Goal: Navigation & Orientation: Find specific page/section

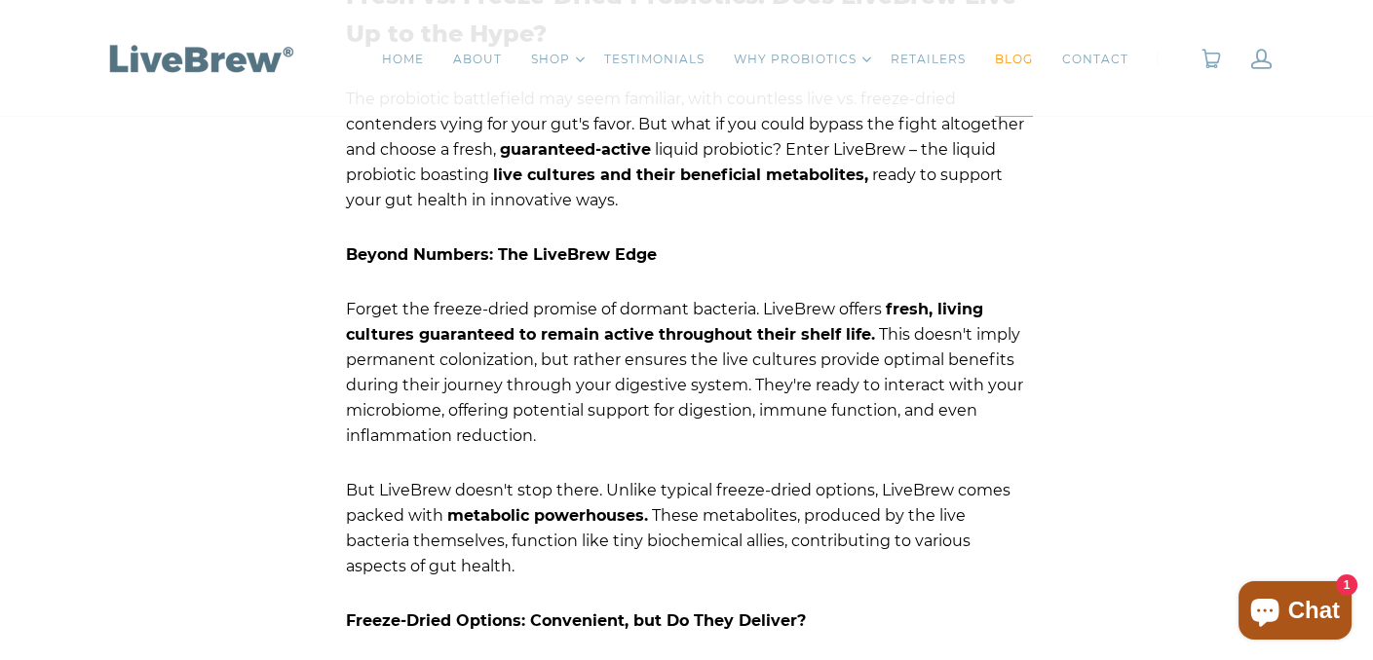
scroll to position [974, 0]
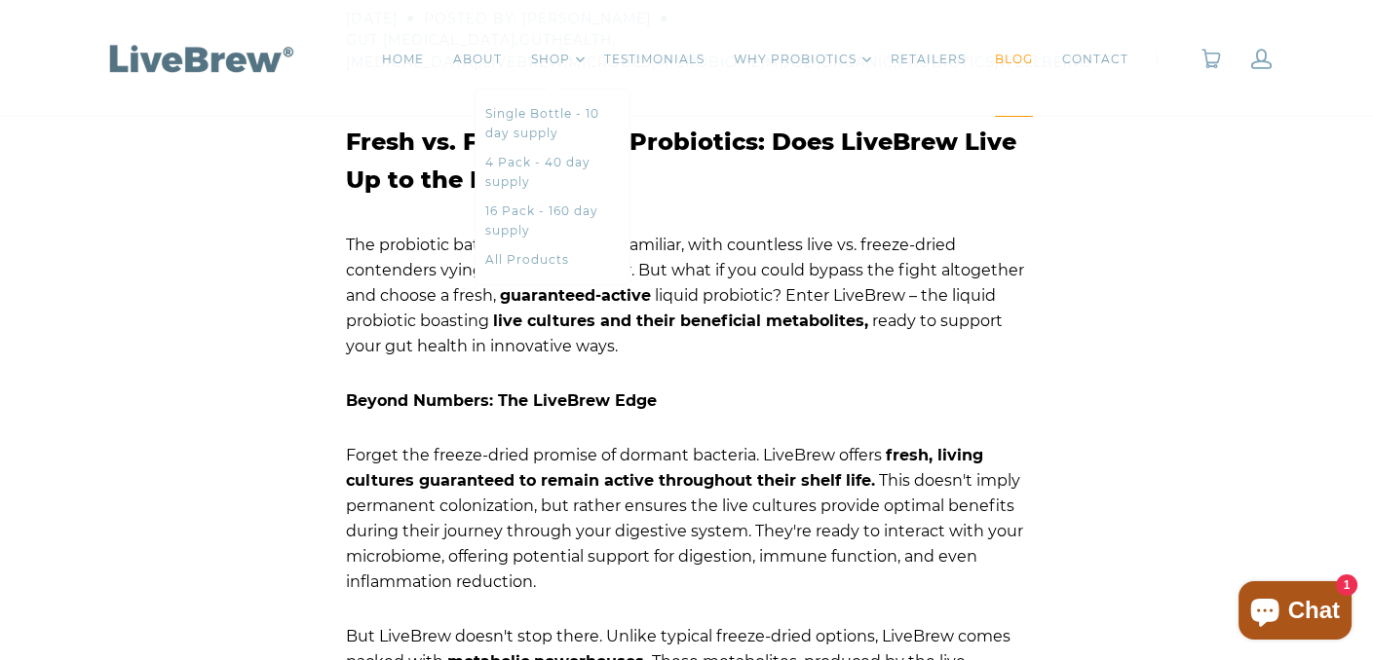
click at [583, 53] on link "Toggle Dropdown" at bounding box center [580, 60] width 10 height 16
click at [540, 167] on link "4 Pack - 40 day supply" at bounding box center [552, 172] width 134 height 39
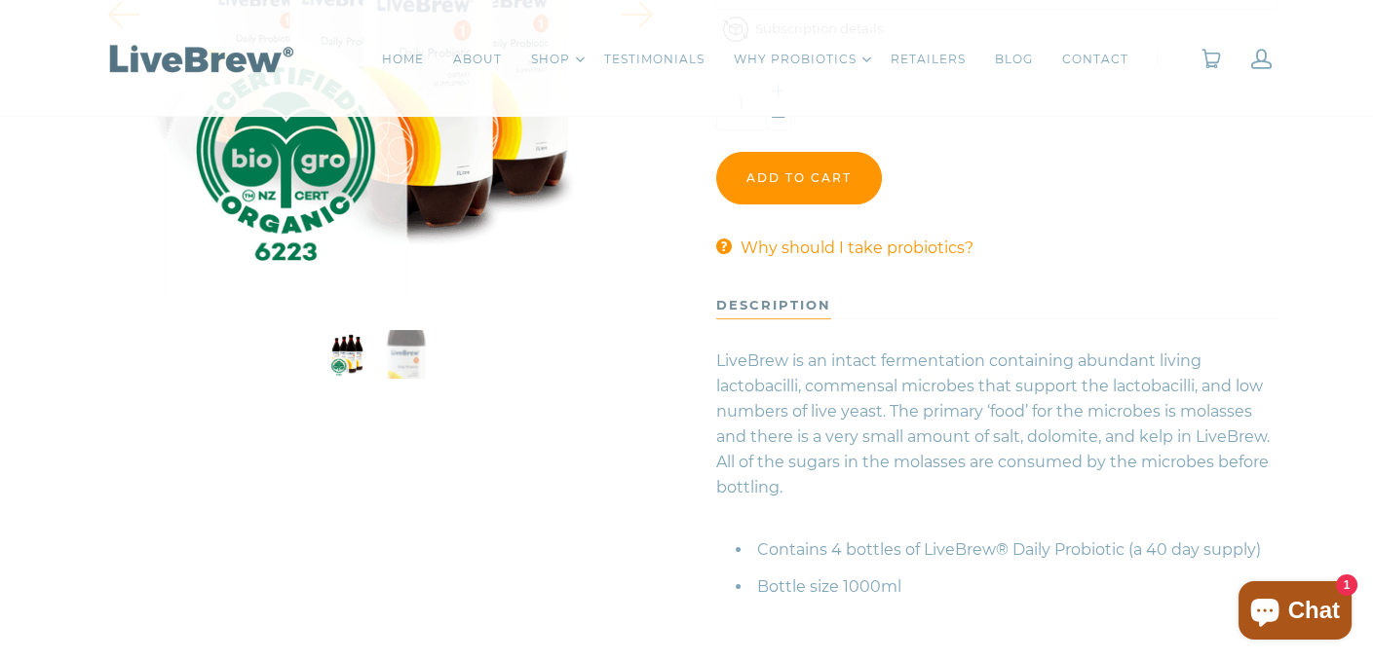
scroll to position [584, 0]
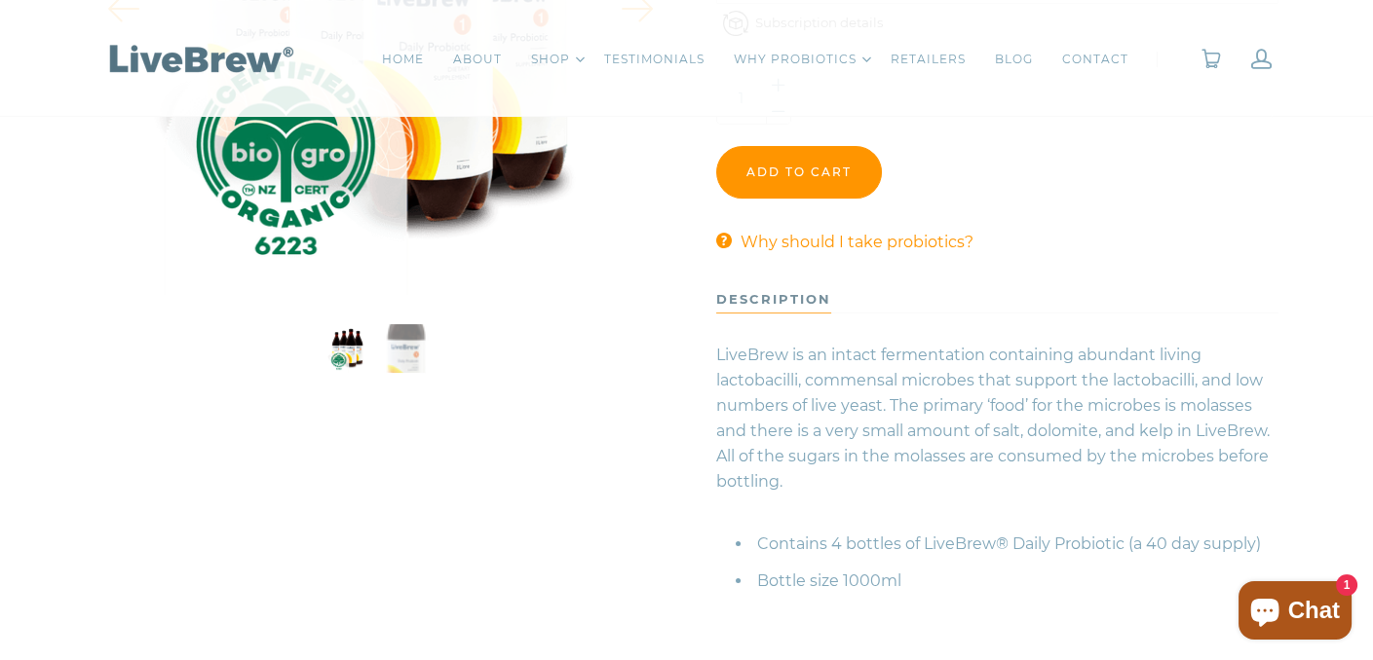
click at [408, 361] on button "LiveBrew - 4 Pack - 40 day supply" at bounding box center [405, 348] width 49 height 49
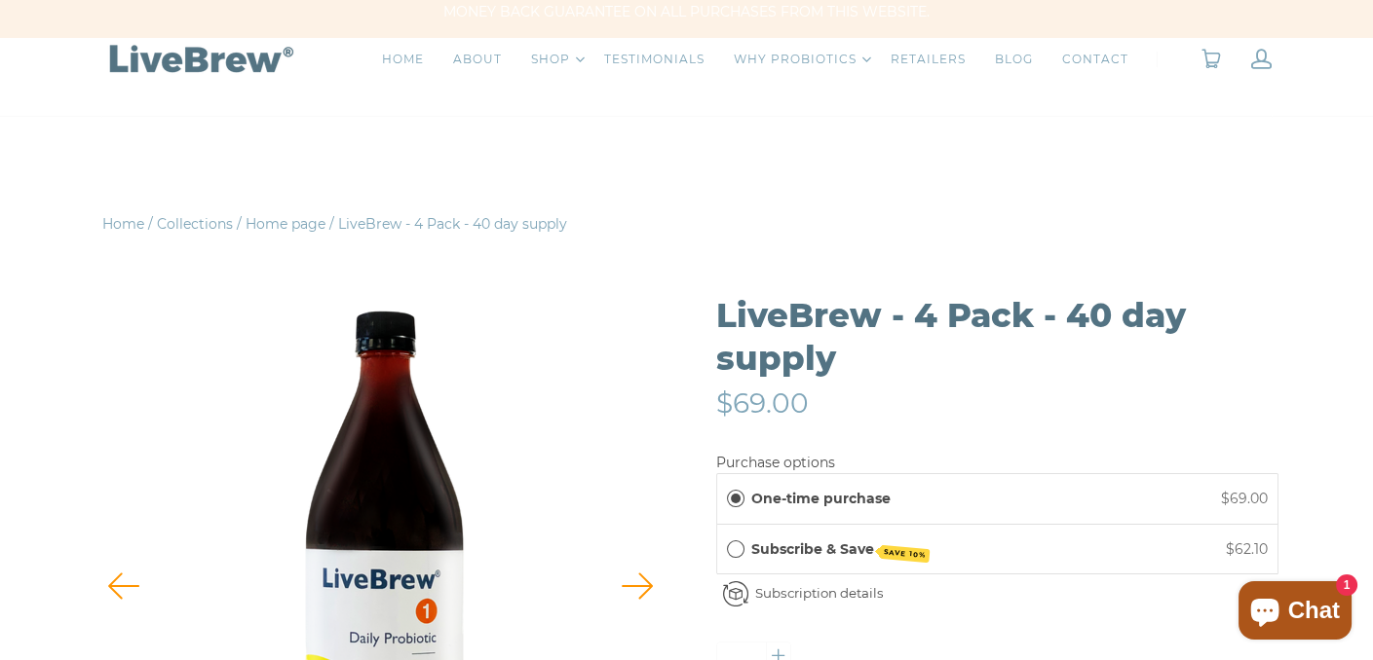
scroll to position [0, 0]
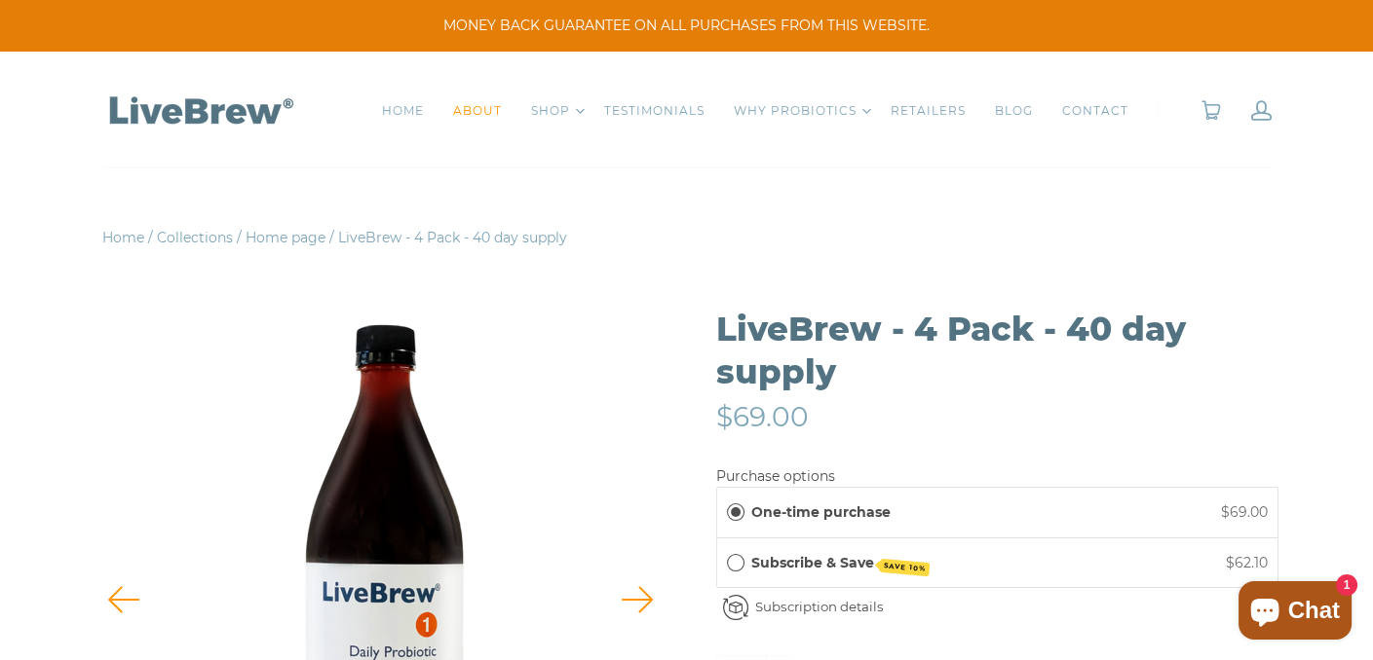
click at [471, 107] on link "ABOUT" at bounding box center [477, 110] width 49 height 19
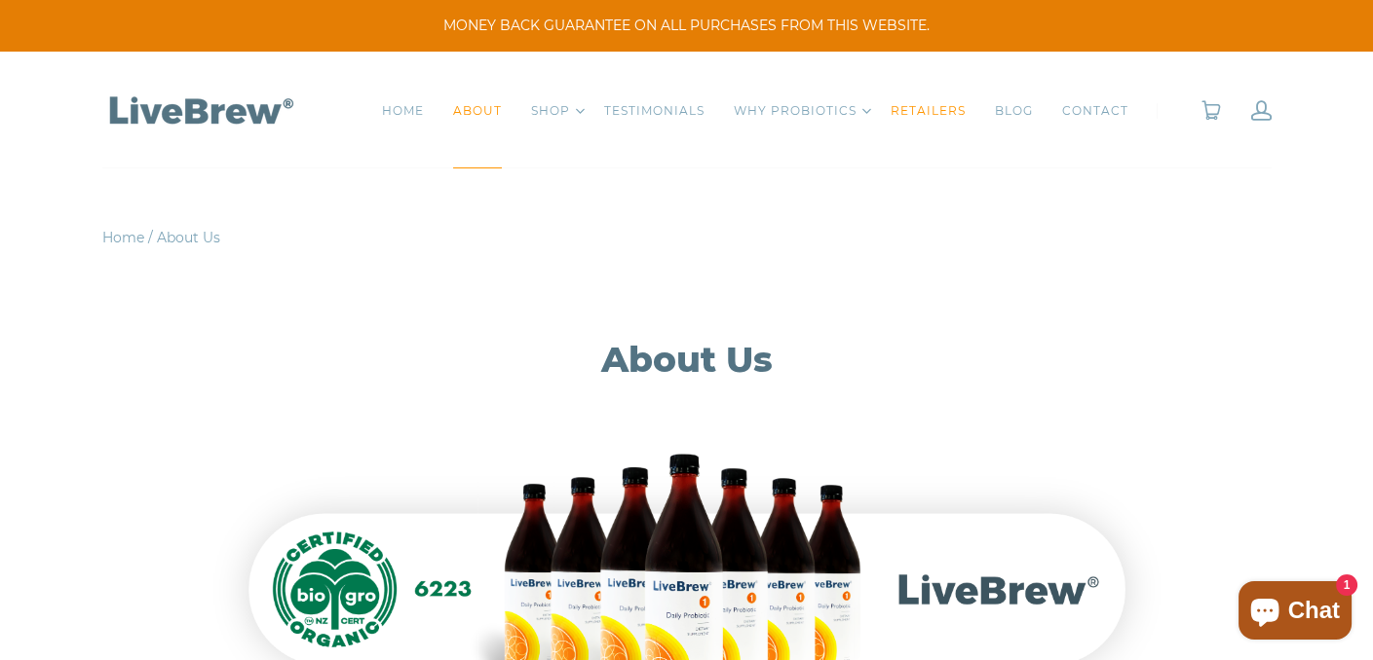
click at [949, 110] on link "RETAILERS" at bounding box center [927, 110] width 75 height 19
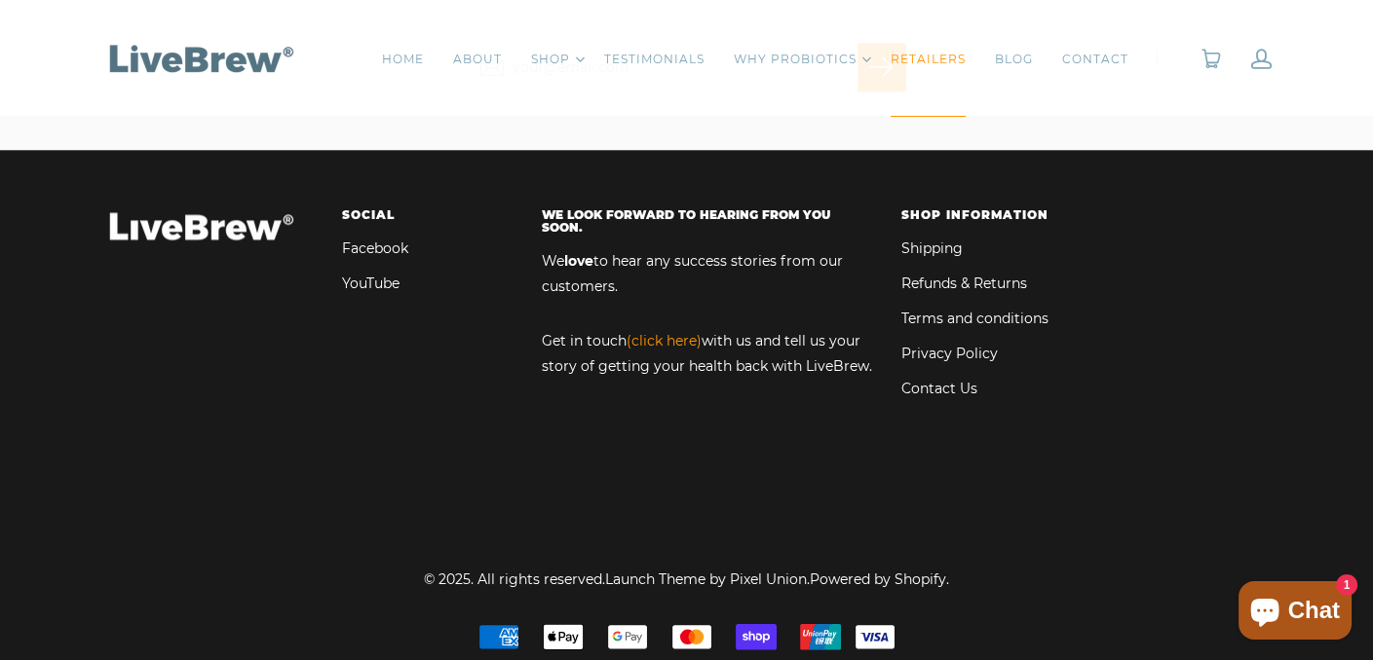
scroll to position [3702, 0]
